Goal: Navigation & Orientation: Find specific page/section

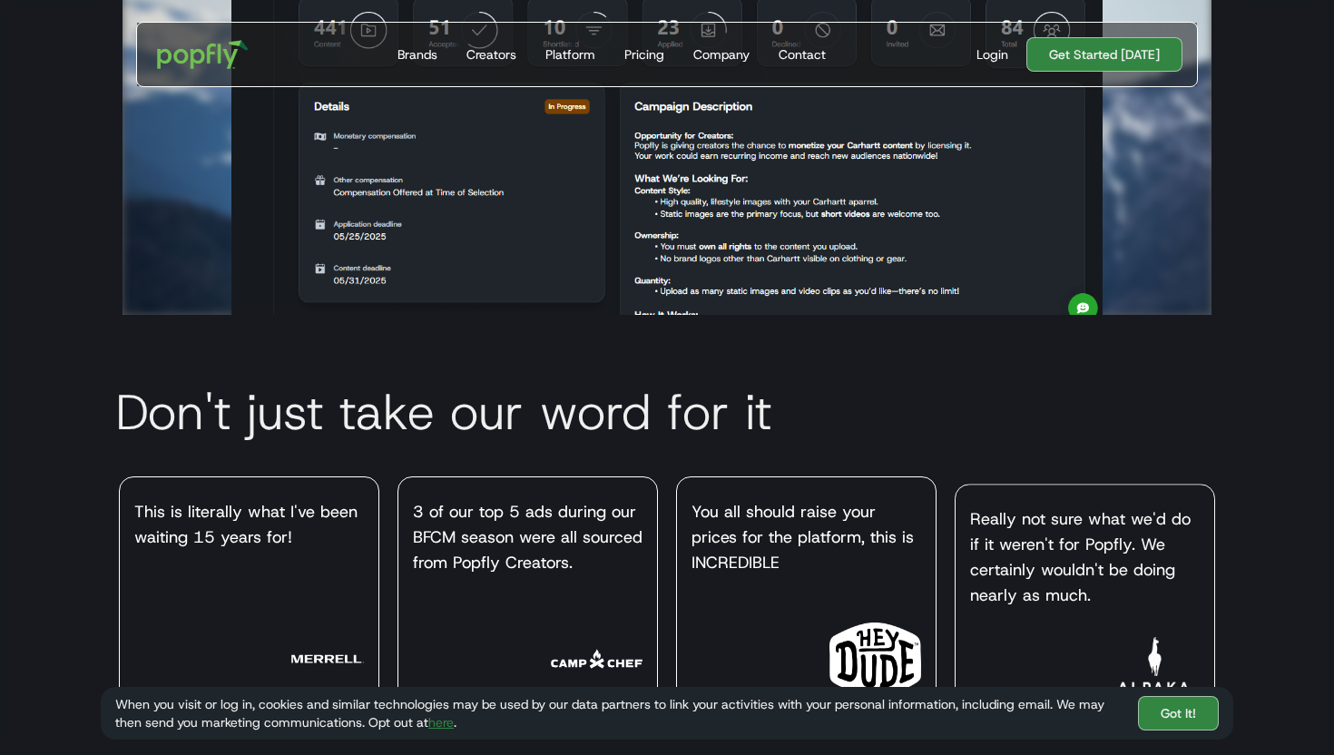
scroll to position [4919, 0]
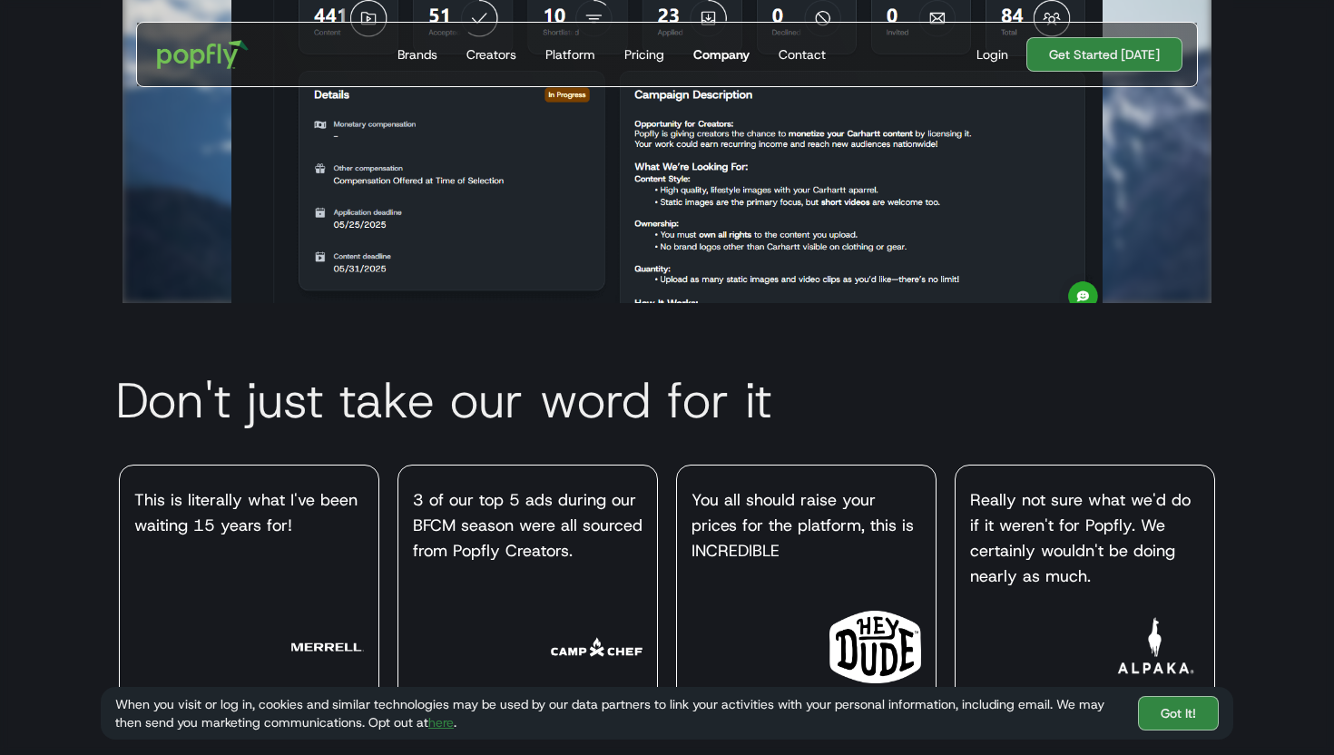
click at [704, 52] on div "Company" at bounding box center [721, 54] width 56 height 18
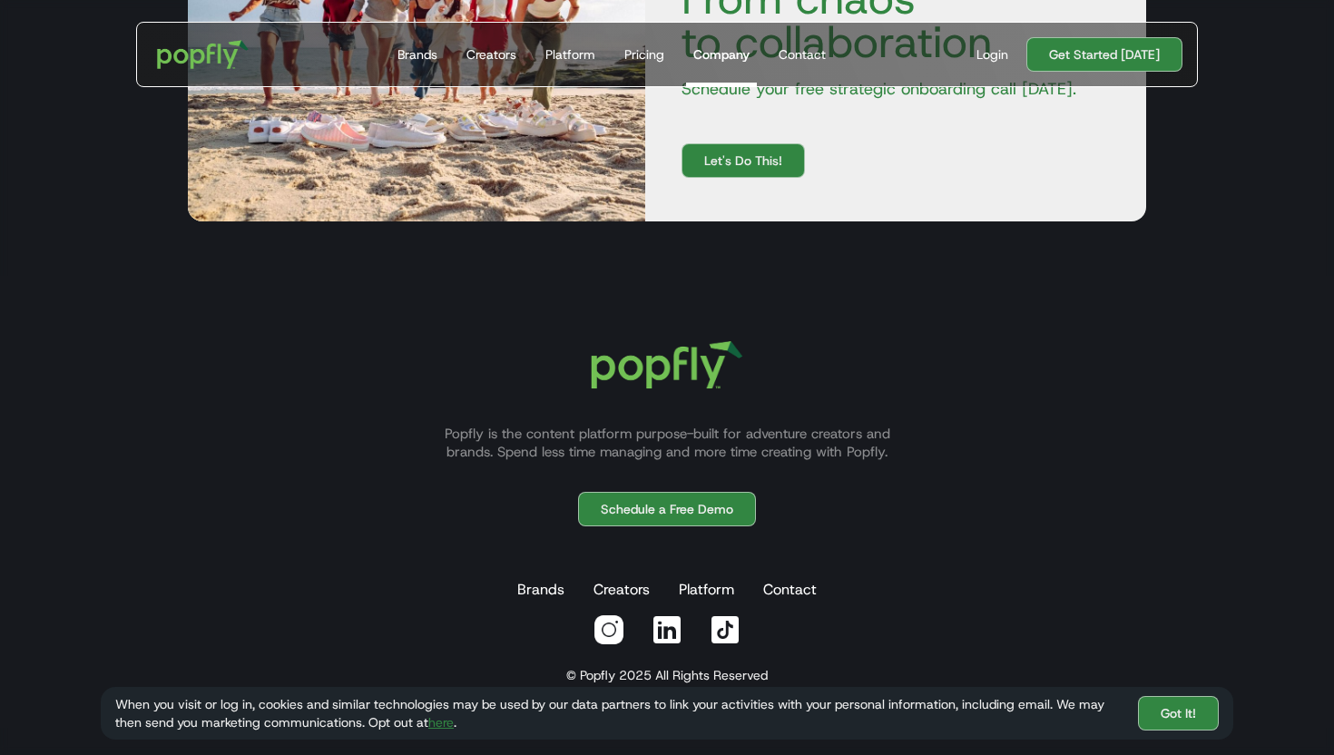
scroll to position [2320, 0]
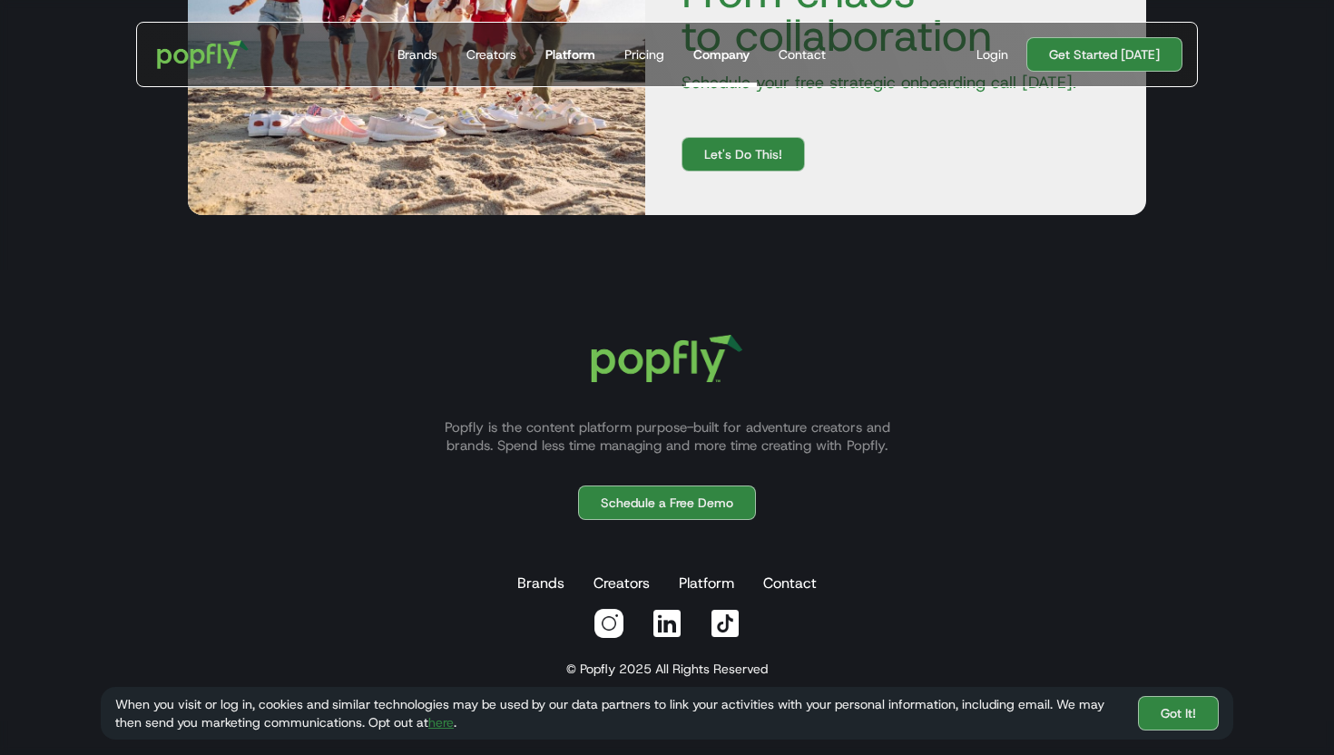
click at [551, 52] on div "Platform" at bounding box center [570, 54] width 50 height 18
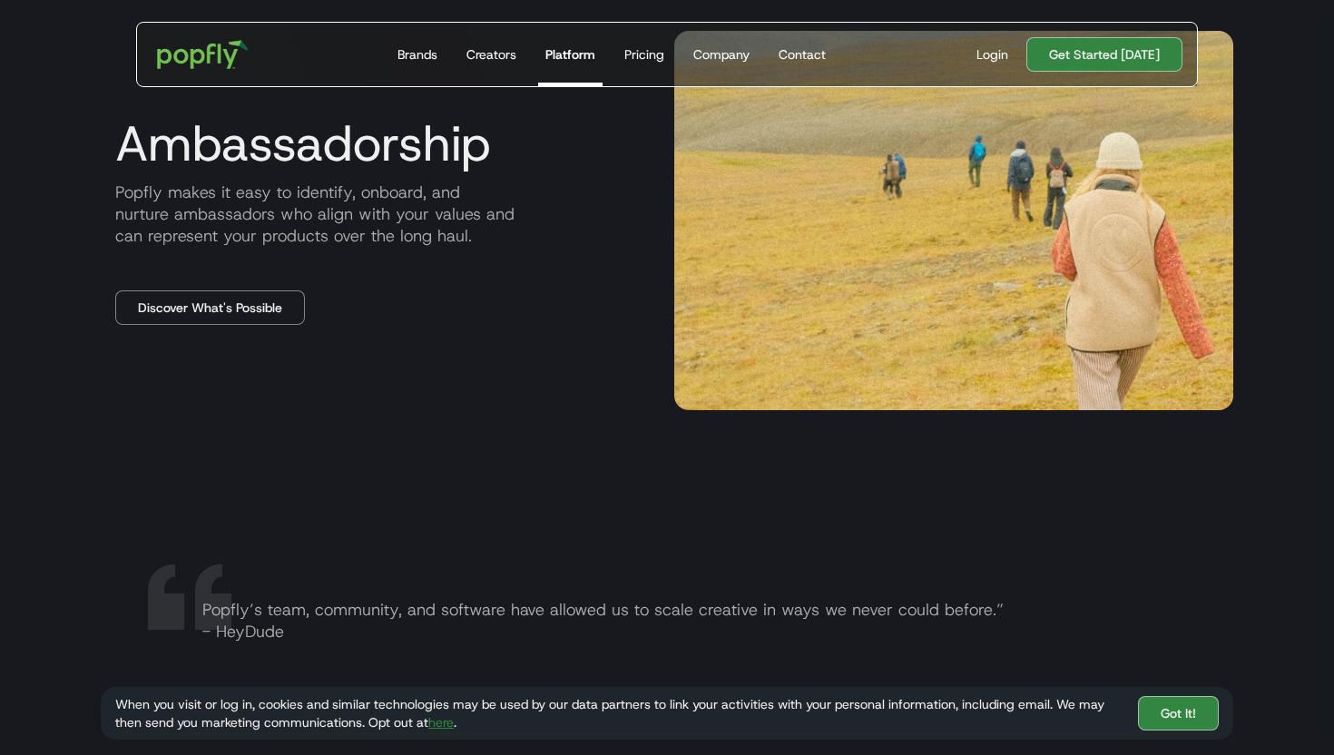
scroll to position [3480, 0]
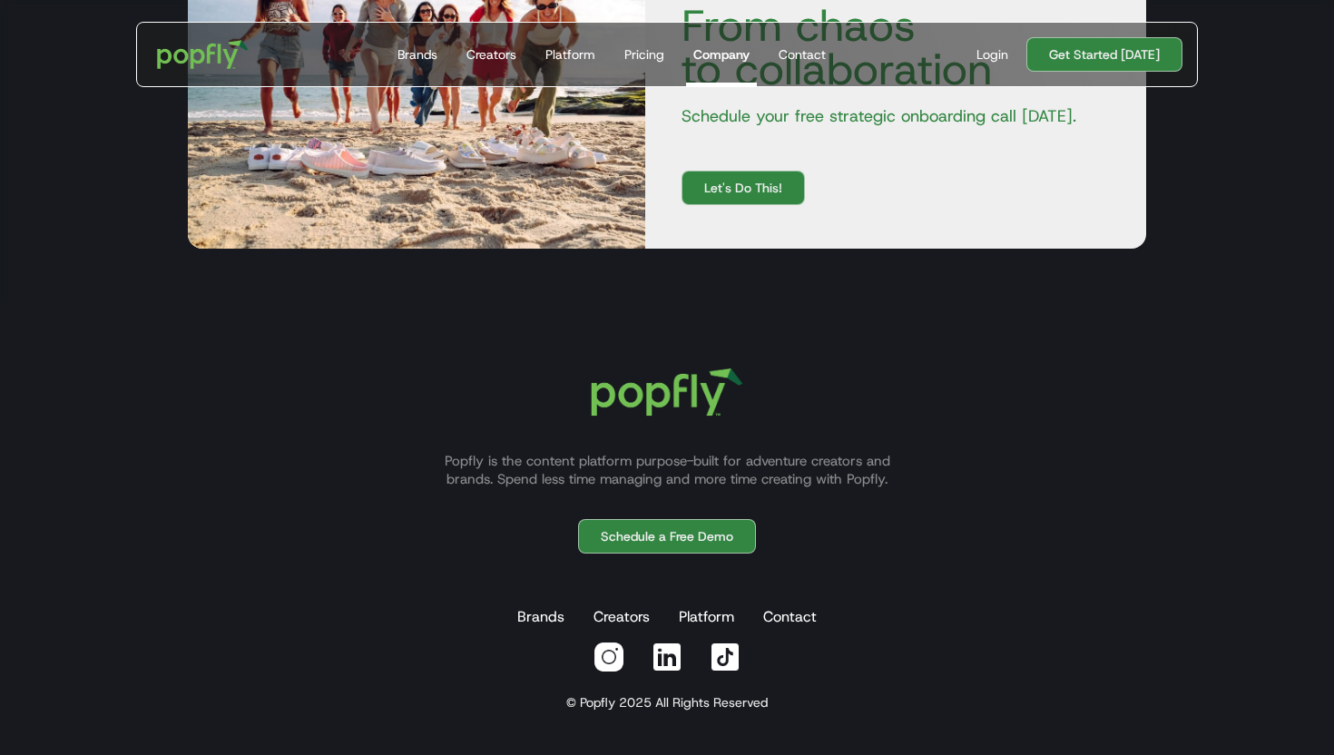
scroll to position [2320, 0]
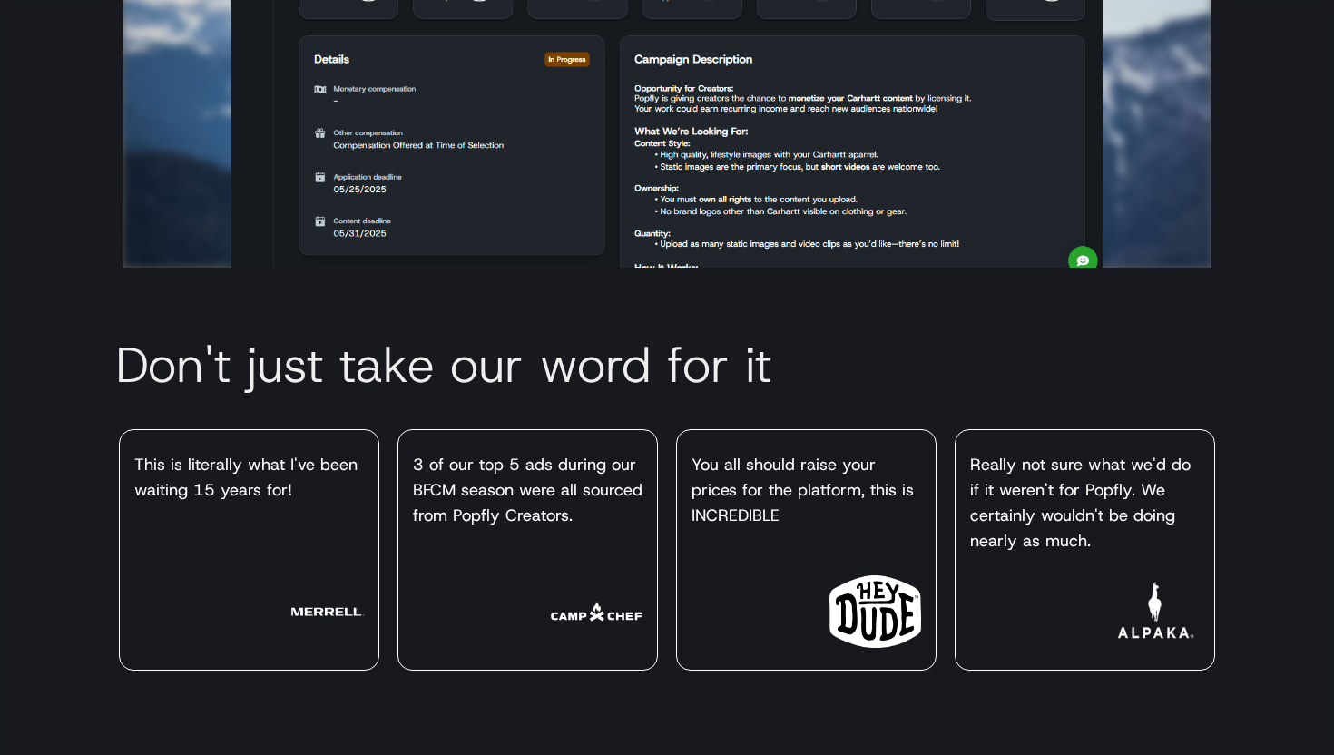
scroll to position [4919, 0]
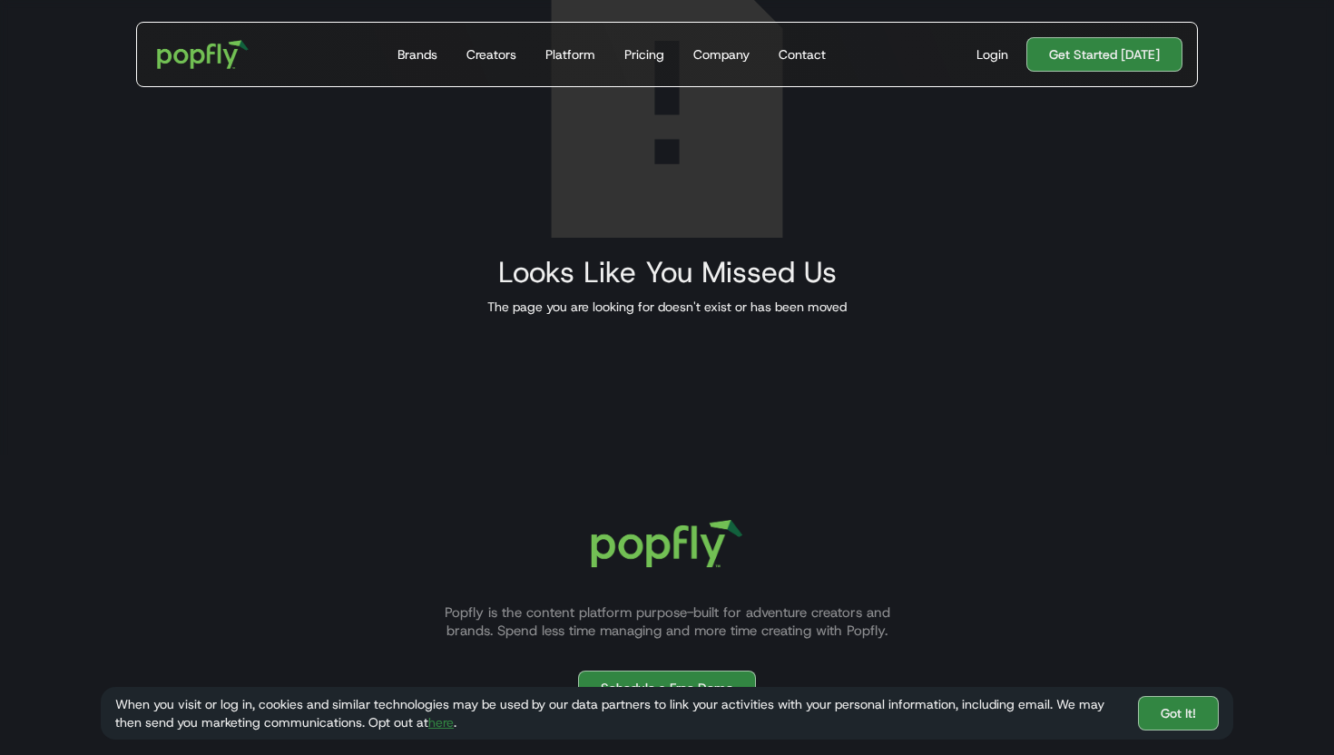
scroll to position [508, 0]
